Goal: Transaction & Acquisition: Purchase product/service

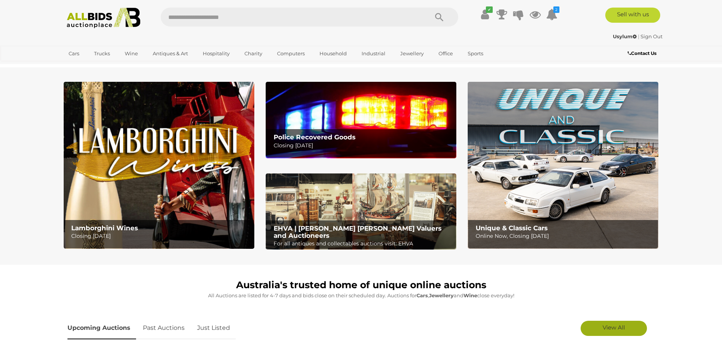
click at [621, 326] on span "View All" at bounding box center [614, 327] width 22 height 7
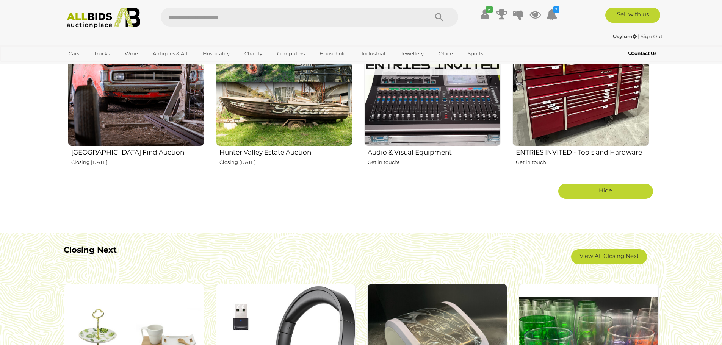
scroll to position [1402, 0]
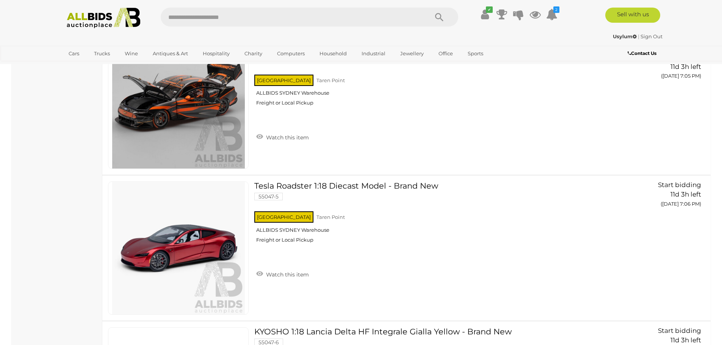
scroll to position [758, 0]
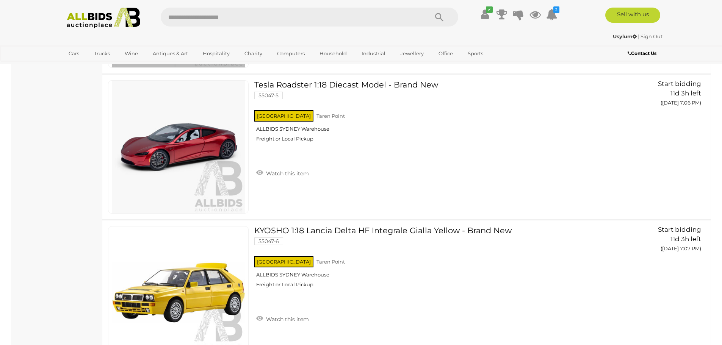
drag, startPoint x: 62, startPoint y: 189, endPoint x: 62, endPoint y: 180, distance: 9.1
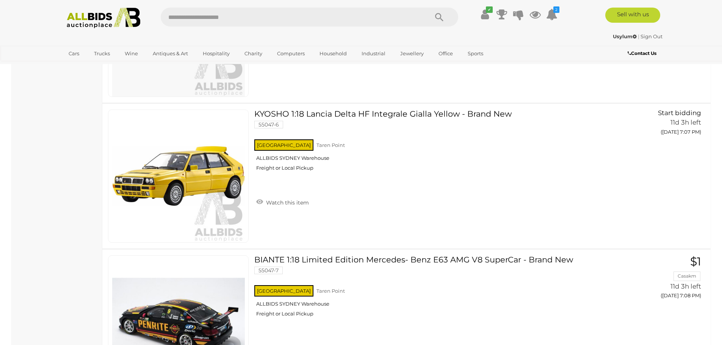
scroll to position [872, 0]
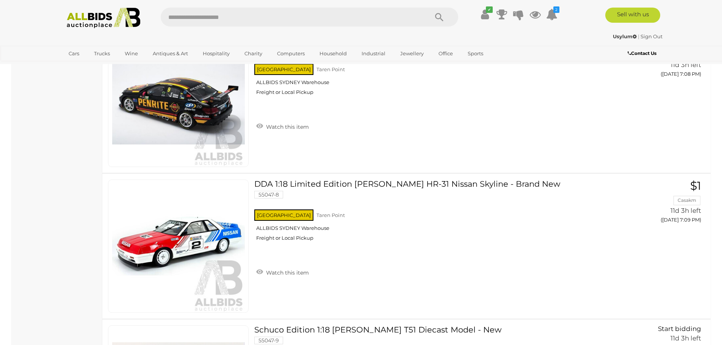
scroll to position [1099, 0]
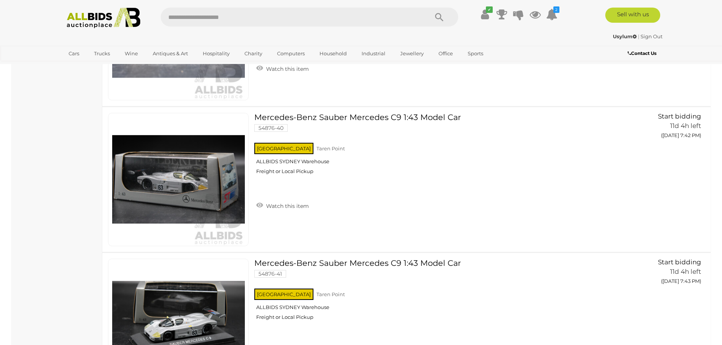
scroll to position [5950, 0]
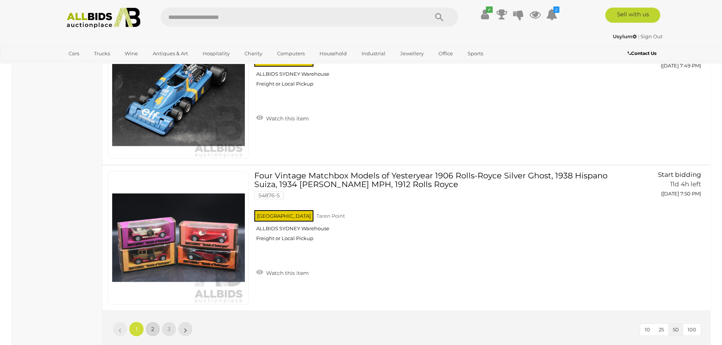
click at [153, 325] on link "2" at bounding box center [152, 329] width 15 height 15
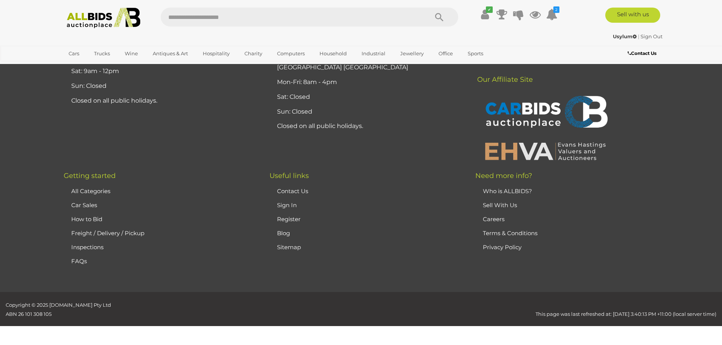
scroll to position [26, 0]
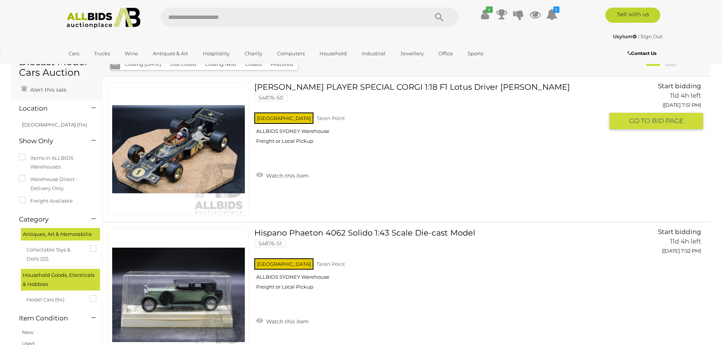
click at [421, 86] on link "JOHN PLAYER SPECIAL CORGI 1:18 F1 Lotus Driver Colin Chapman 54876-50 NSW Taren…" at bounding box center [431, 116] width 343 height 67
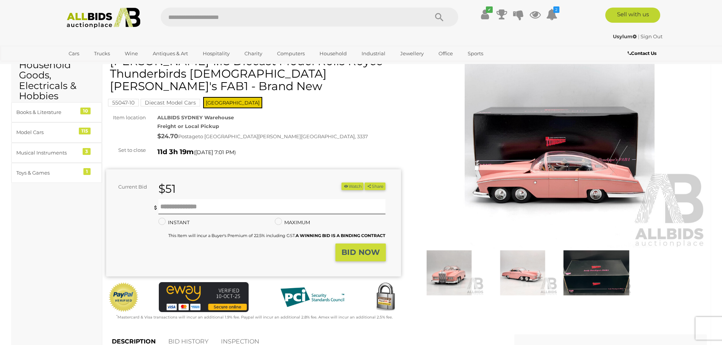
scroll to position [38, 0]
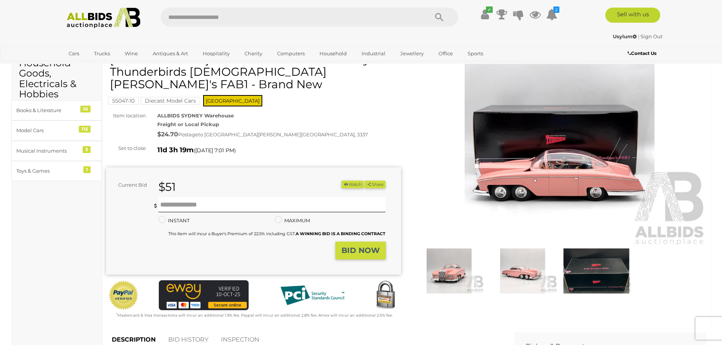
click at [605, 276] on img at bounding box center [596, 271] width 70 height 45
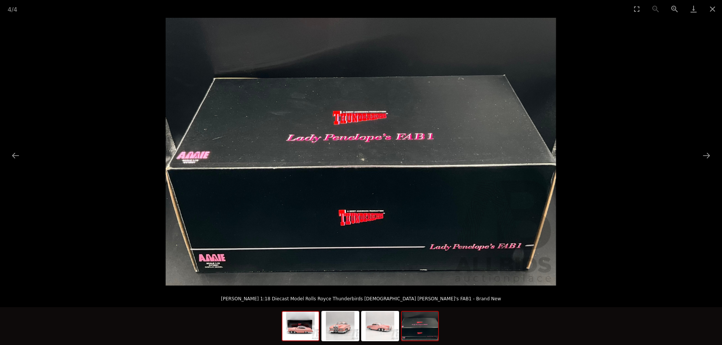
click at [301, 330] on img at bounding box center [300, 326] width 36 height 29
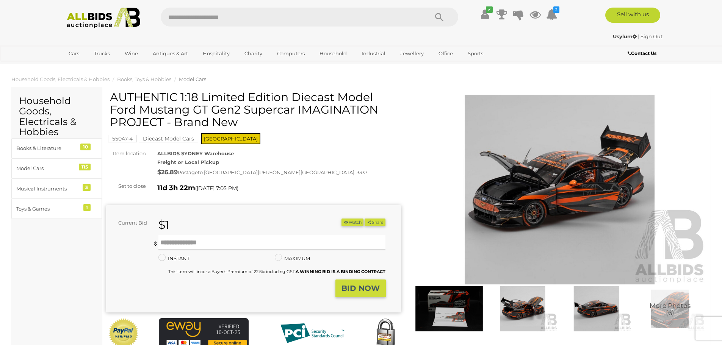
click at [532, 188] on img at bounding box center [559, 190] width 295 height 190
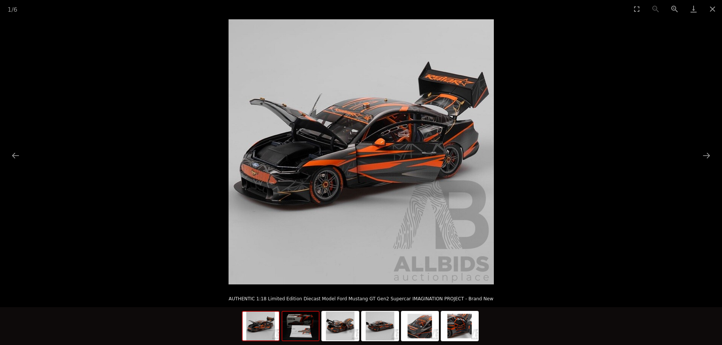
click at [303, 333] on img at bounding box center [300, 326] width 36 height 29
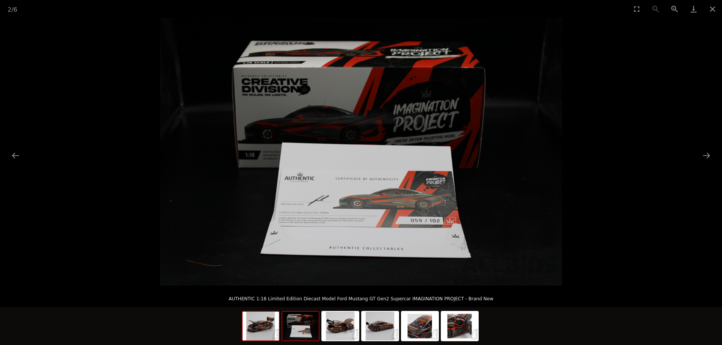
click at [265, 334] on img at bounding box center [261, 326] width 36 height 29
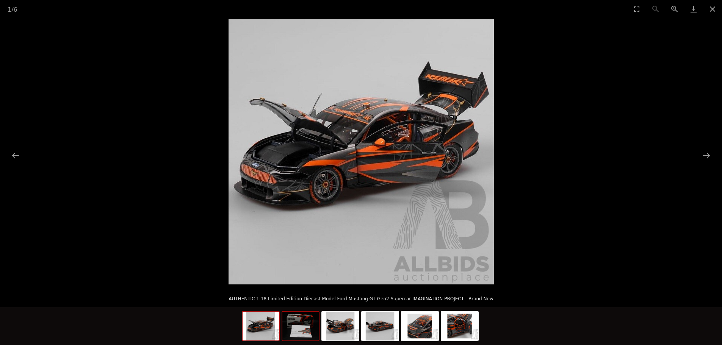
click at [299, 337] on img at bounding box center [300, 326] width 36 height 29
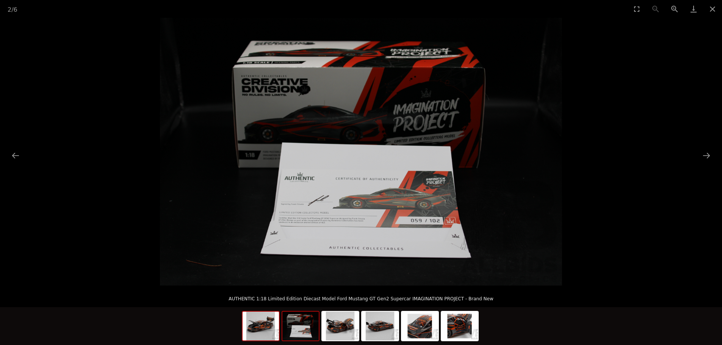
click at [266, 332] on img at bounding box center [261, 326] width 36 height 29
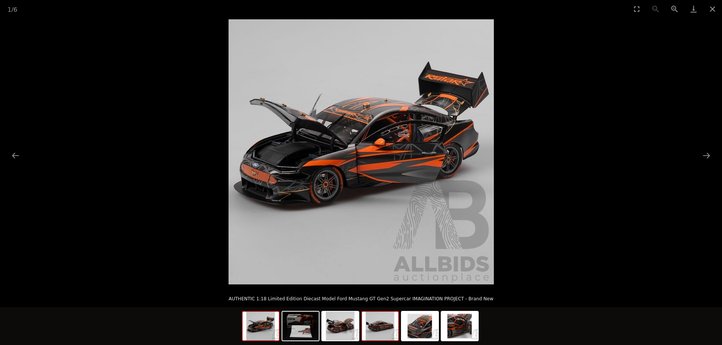
click at [368, 329] on img at bounding box center [380, 326] width 36 height 29
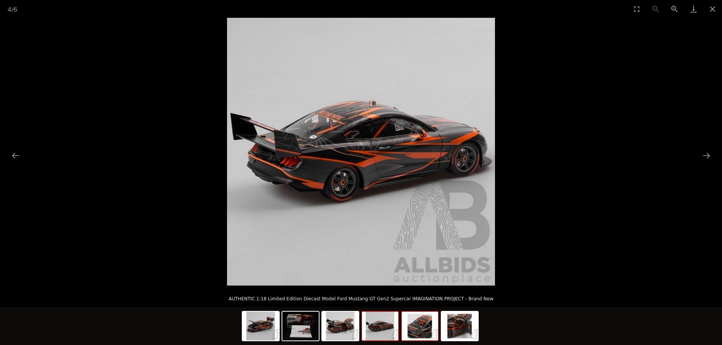
click at [403, 329] on img at bounding box center [420, 326] width 36 height 29
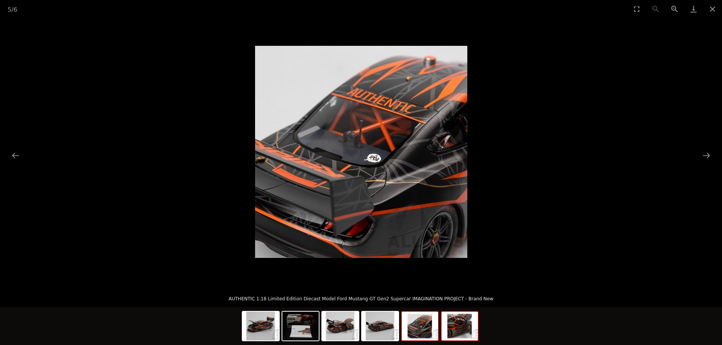
click at [449, 331] on img at bounding box center [459, 326] width 36 height 29
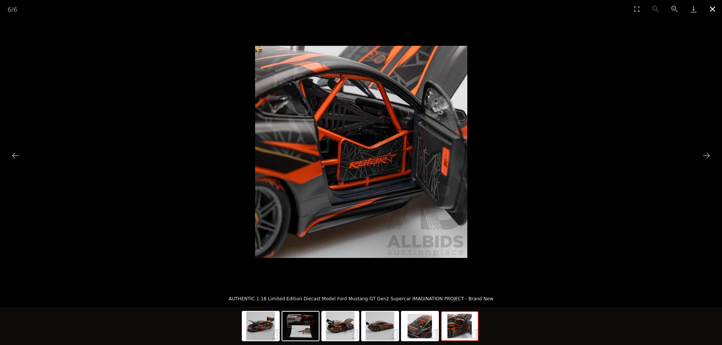
click at [715, 9] on button "Close gallery" at bounding box center [712, 9] width 19 height 18
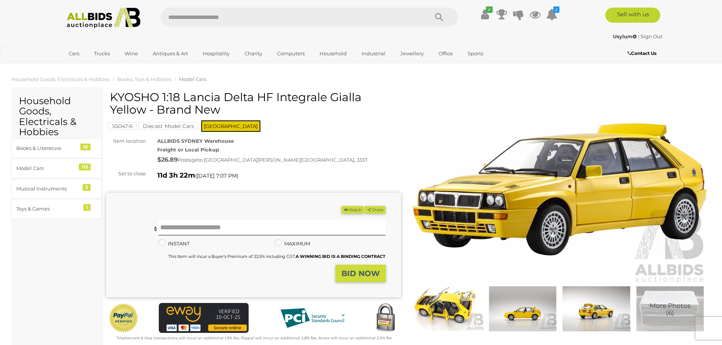
click at [663, 295] on img at bounding box center [670, 308] width 70 height 45
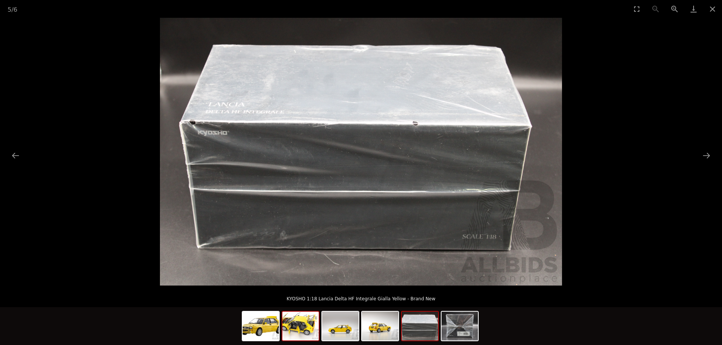
click at [298, 330] on img at bounding box center [300, 326] width 36 height 29
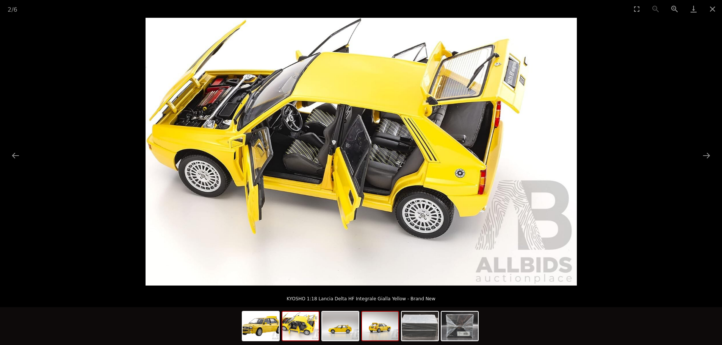
click at [398, 335] on img at bounding box center [380, 326] width 36 height 29
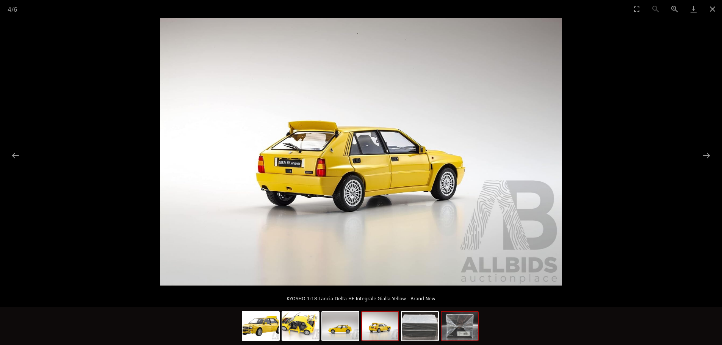
click at [459, 337] on img at bounding box center [459, 326] width 36 height 29
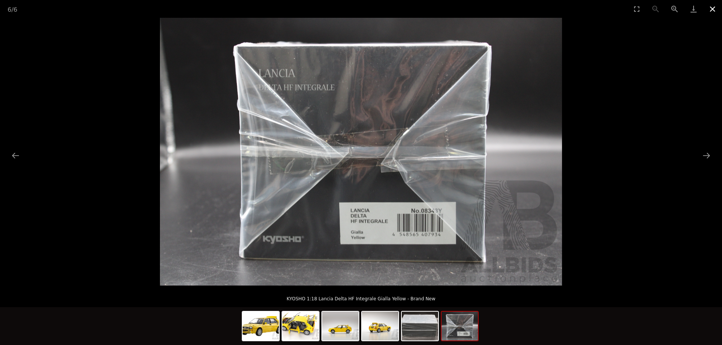
click at [714, 6] on button "Close gallery" at bounding box center [712, 9] width 19 height 18
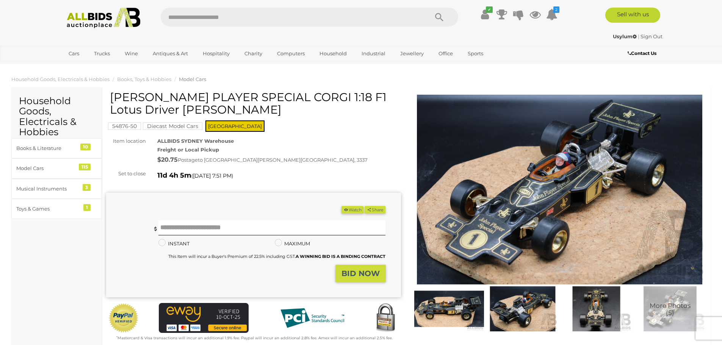
click at [532, 218] on img at bounding box center [559, 190] width 295 height 190
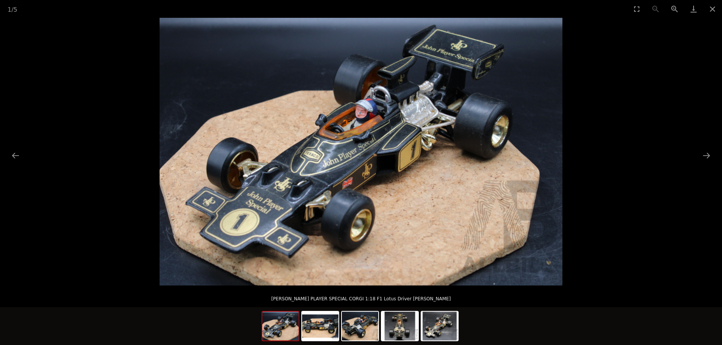
click at [89, 94] on picture at bounding box center [361, 152] width 722 height 268
